Goal: Check status: Check status

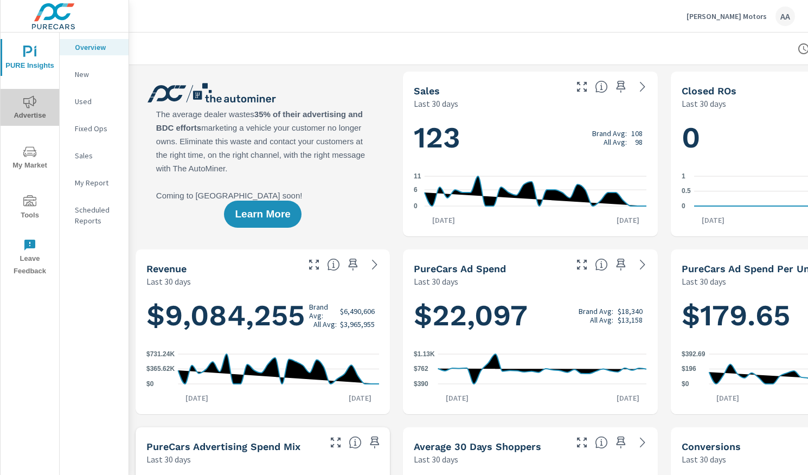
click at [44, 104] on span "Advertise" at bounding box center [30, 108] width 52 height 27
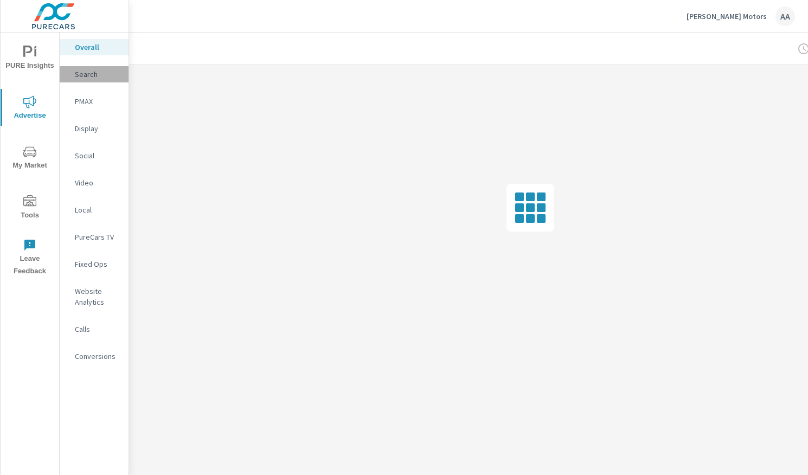
click at [96, 70] on p "Search" at bounding box center [97, 74] width 45 height 11
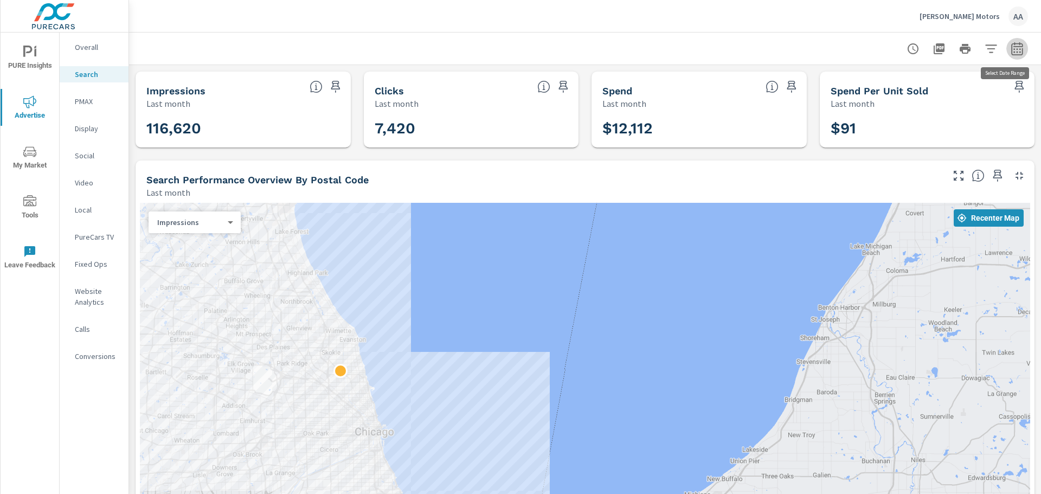
click at [807, 51] on icon "button" at bounding box center [1017, 48] width 13 height 13
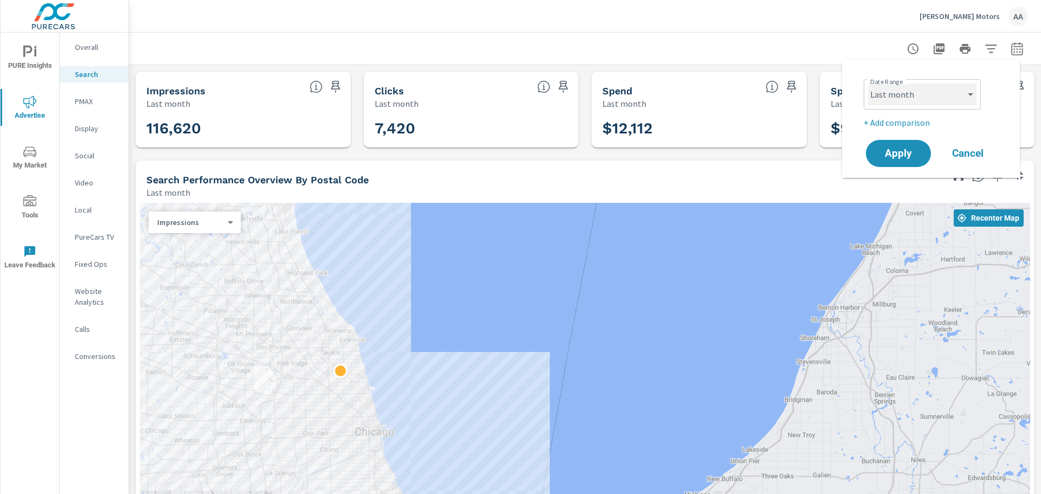
click at [807, 103] on select "Custom [DATE] Last week Last 7 days Last 14 days Last 30 days Last 45 days Last…" at bounding box center [922, 95] width 108 height 22
click at [807, 102] on div "Date Range Custom [DATE] Last week Last 7 days Last 14 days Last 30 days Last 4…" at bounding box center [933, 93] width 139 height 37
drag, startPoint x: 957, startPoint y: 99, endPoint x: 948, endPoint y: 104, distance: 10.0
click at [807, 99] on select "Custom [DATE] Last week Last 7 days Last 14 days Last 30 days Last 45 days Last…" at bounding box center [922, 95] width 108 height 22
click at [807, 84] on select "Custom [DATE] Last week Last 7 days Last 14 days Last 30 days Last 45 days Last…" at bounding box center [922, 95] width 108 height 22
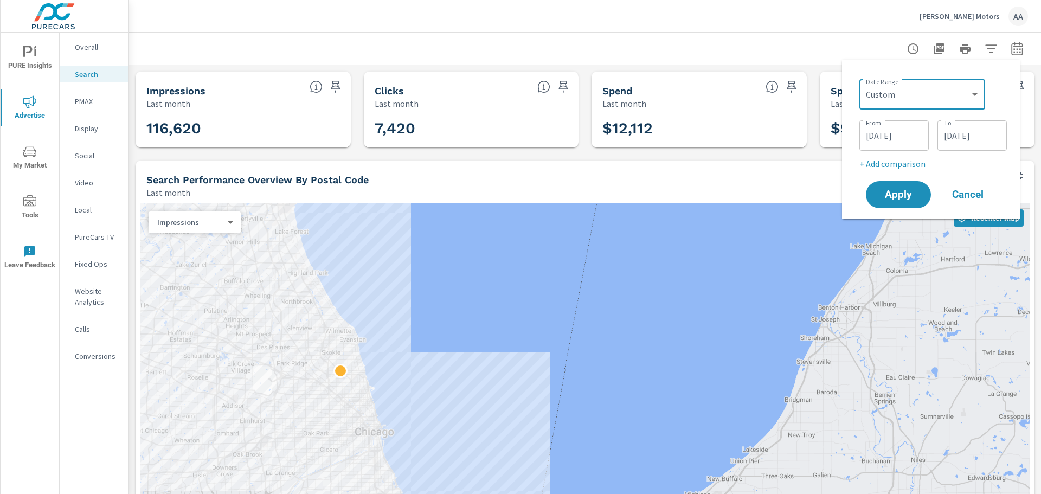
click at [807, 83] on div "Custom [DATE] Last week Last 7 days Last 14 days Last 30 days Last 45 days Last…" at bounding box center [922, 94] width 126 height 30
click at [807, 139] on input "[DATE]" at bounding box center [894, 136] width 61 height 22
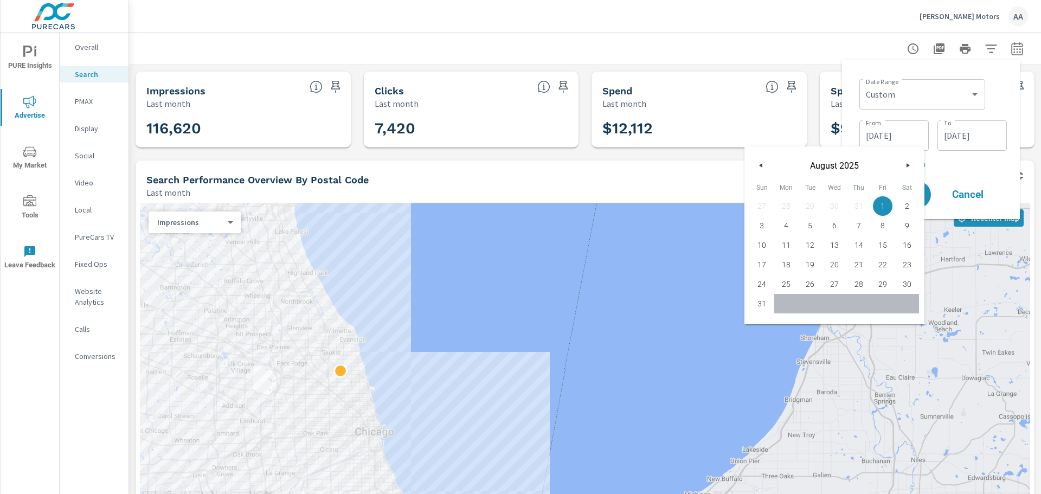
click at [807, 157] on div "[DATE]" at bounding box center [834, 162] width 180 height 33
click at [807, 166] on button "button" at bounding box center [907, 165] width 13 height 13
click at [807, 164] on button "button" at bounding box center [907, 165] width 13 height 13
click at [807, 162] on button "button" at bounding box center [907, 165] width 13 height 13
click at [807, 97] on select "Custom [DATE] Last week Last 7 days Last 14 days Last 30 days Last 45 days Last…" at bounding box center [922, 95] width 117 height 22
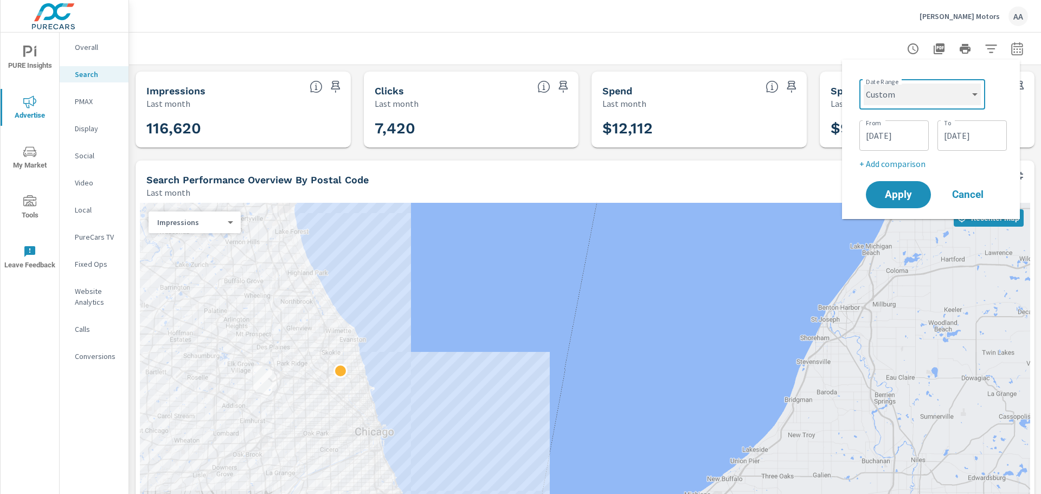
click at [807, 84] on select "Custom [DATE] Last week Last 7 days Last 14 days Last 30 days Last 45 days Last…" at bounding box center [922, 95] width 117 height 22
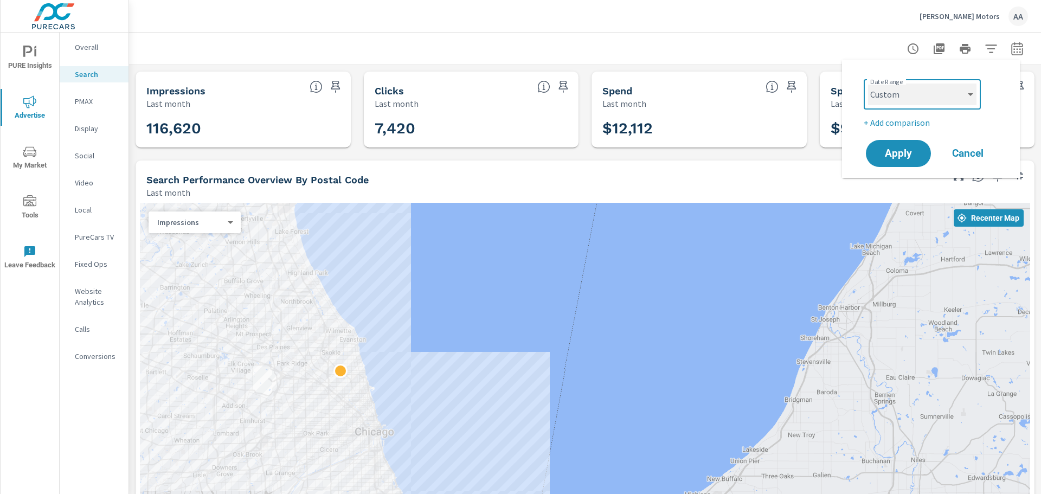
click at [807, 102] on select "Custom [DATE] Last week Last 7 days Last 14 days Last 30 days Last 45 days Last…" at bounding box center [922, 95] width 108 height 22
click at [807, 84] on select "Custom [DATE] Last week Last 7 days Last 14 days Last 30 days Last 45 days Last…" at bounding box center [922, 95] width 108 height 22
select select "Last week"
click at [807, 154] on span "Apply" at bounding box center [898, 154] width 44 height 10
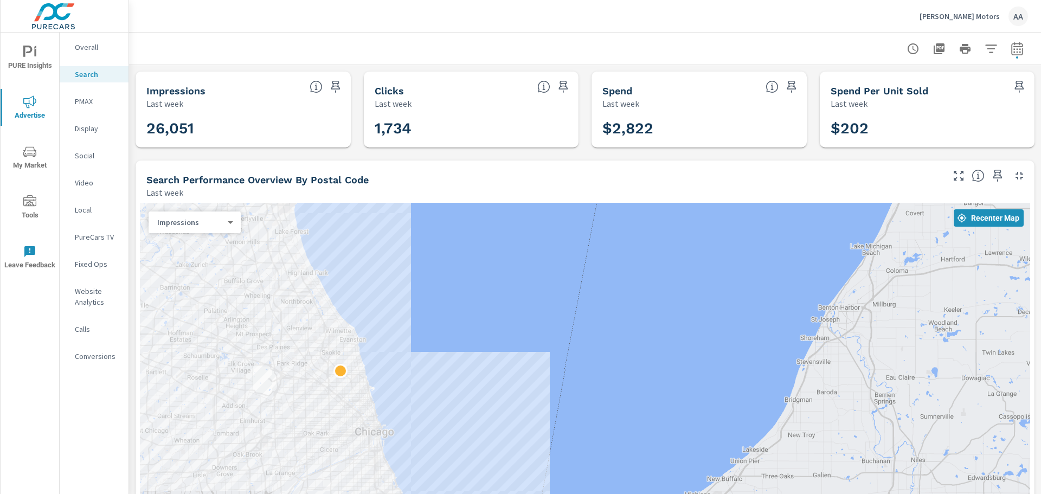
click at [807, 50] on button "button" at bounding box center [1017, 49] width 22 height 22
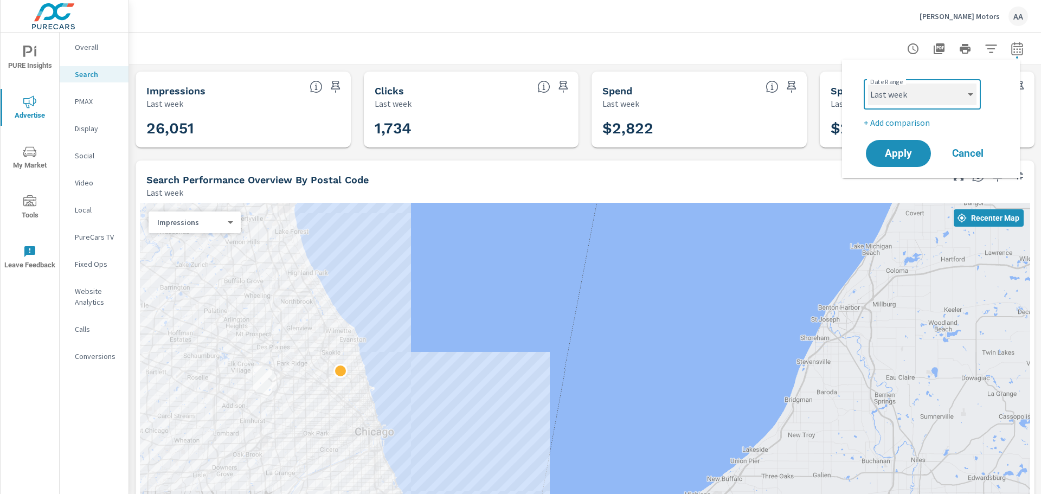
click at [807, 99] on select "Custom [DATE] Last week Last 7 days Last 14 days Last 30 days Last 45 days Last…" at bounding box center [922, 95] width 108 height 22
click at [807, 84] on select "Custom [DATE] Last week Last 7 days Last 14 days Last 30 days Last 45 days Last…" at bounding box center [922, 95] width 108 height 22
select select "Last 14 days"
click at [807, 146] on button "Apply" at bounding box center [898, 153] width 67 height 28
